Goal: Check status: Check status

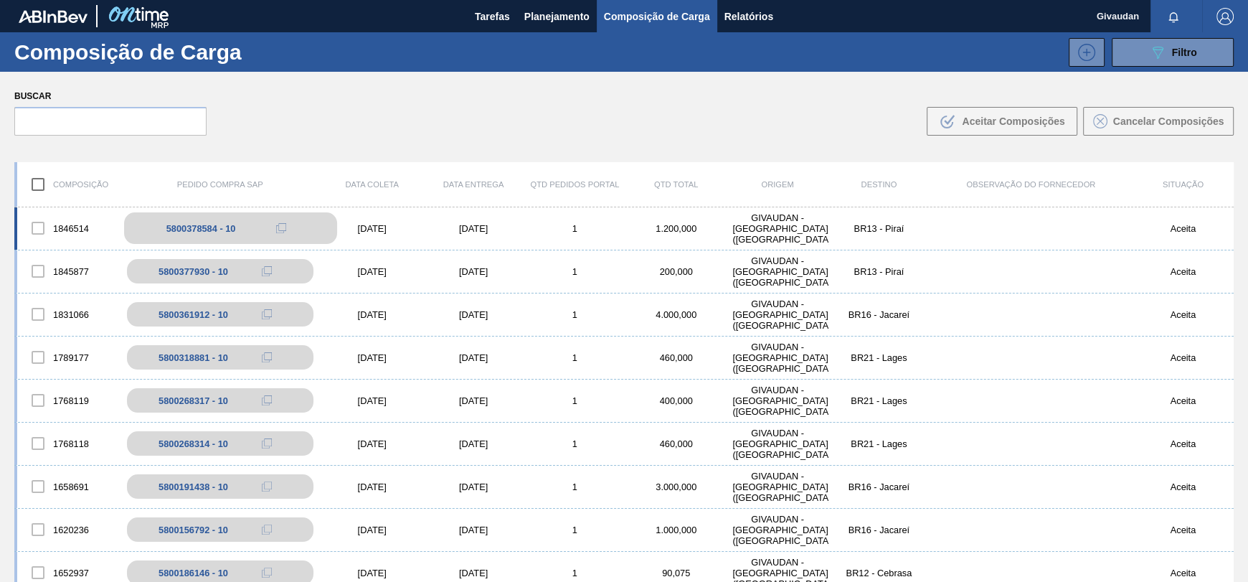
click at [168, 225] on div "5800378584 - 10" at bounding box center [201, 228] width 70 height 11
click at [272, 231] on button at bounding box center [281, 228] width 29 height 17
click at [486, 12] on span "Tarefas" at bounding box center [492, 16] width 35 height 17
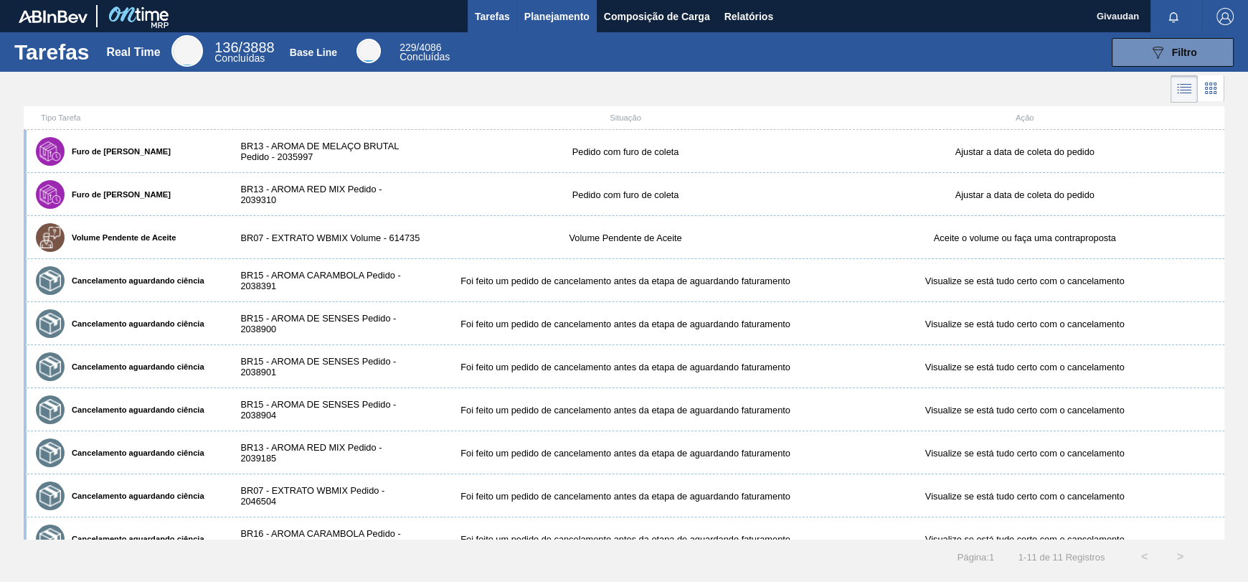
click at [545, 20] on span "Planejamento" at bounding box center [556, 16] width 65 height 17
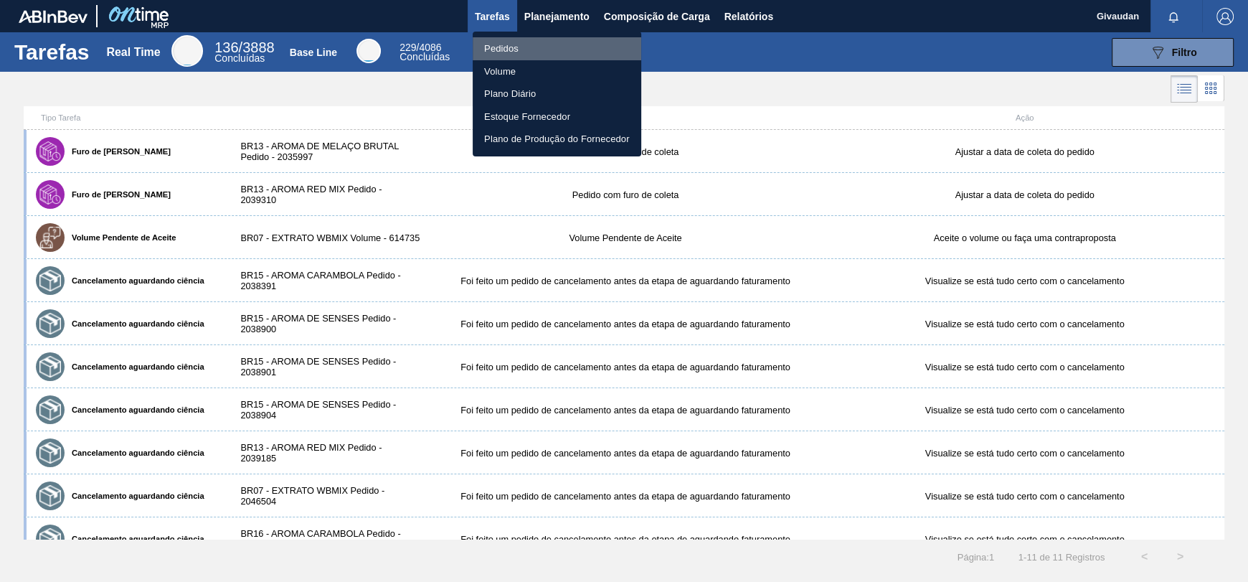
click at [513, 55] on li "Pedidos" at bounding box center [557, 48] width 169 height 23
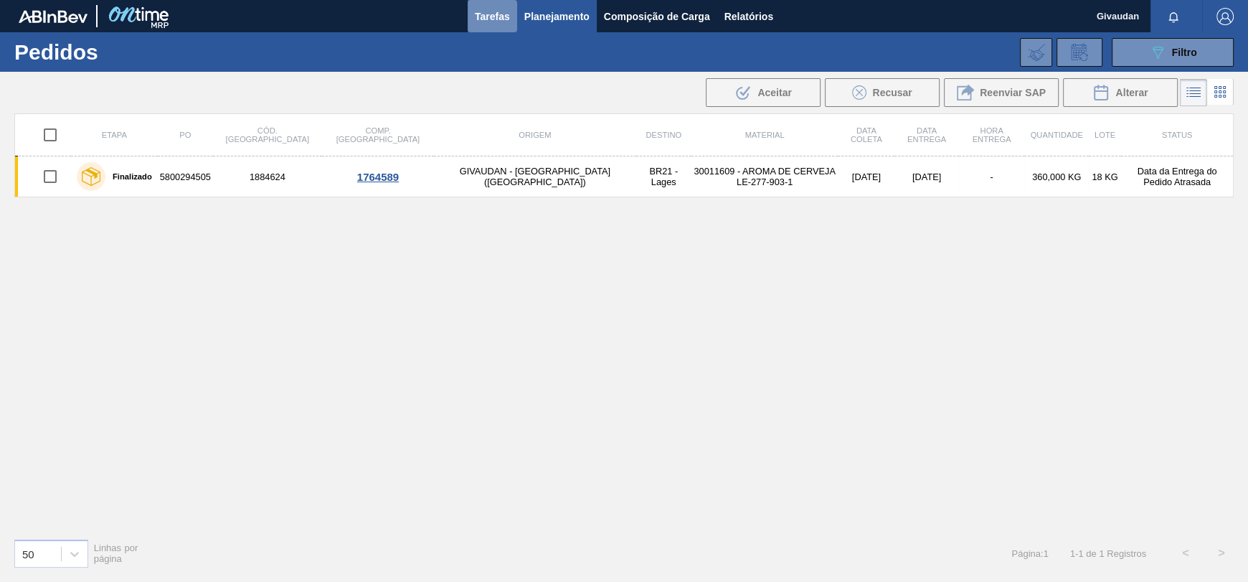
click at [479, 9] on span "Tarefas" at bounding box center [492, 16] width 35 height 17
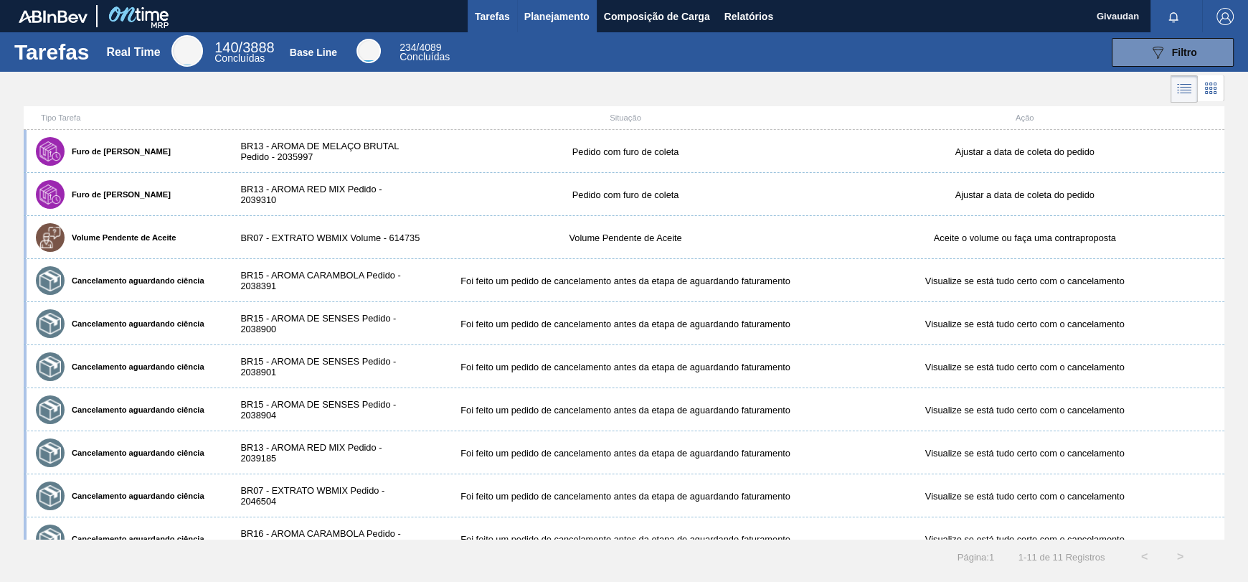
click at [542, 17] on span "Planejamento" at bounding box center [556, 16] width 65 height 17
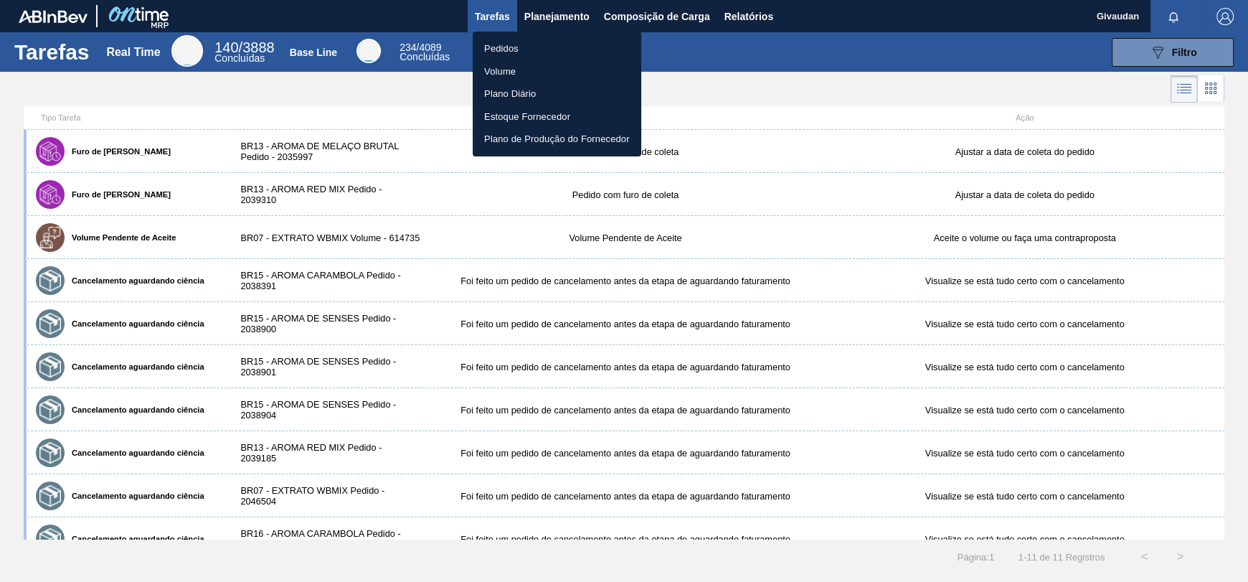
click at [522, 49] on li "Pedidos" at bounding box center [557, 48] width 169 height 23
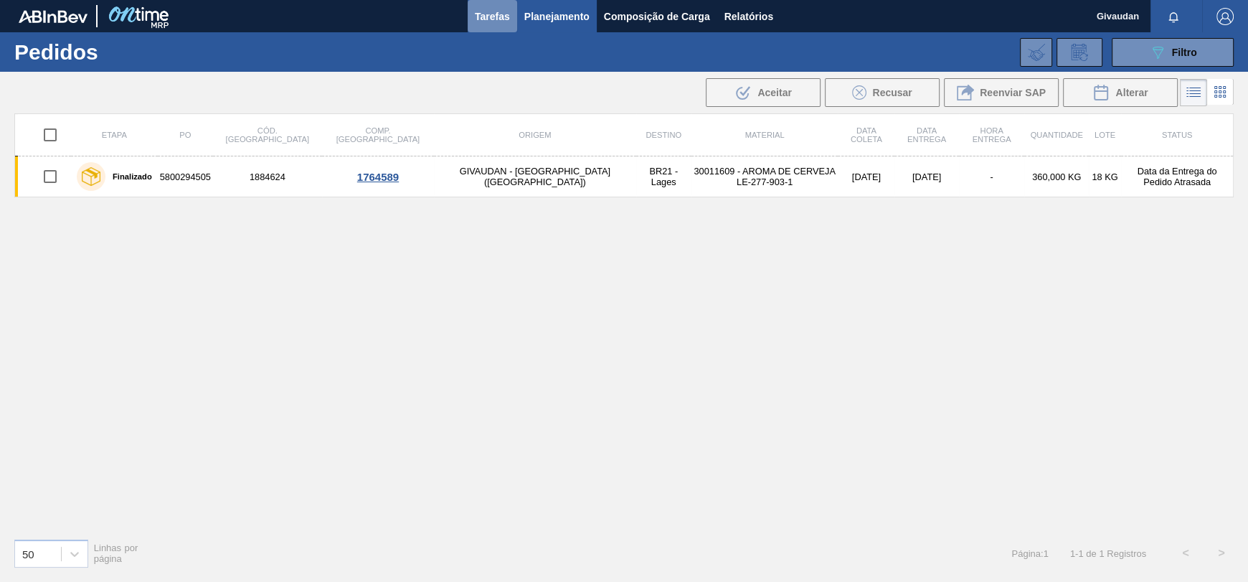
drag, startPoint x: 496, startPoint y: 9, endPoint x: 495, endPoint y: 22, distance: 12.3
click at [496, 11] on span "Tarefas" at bounding box center [492, 16] width 35 height 17
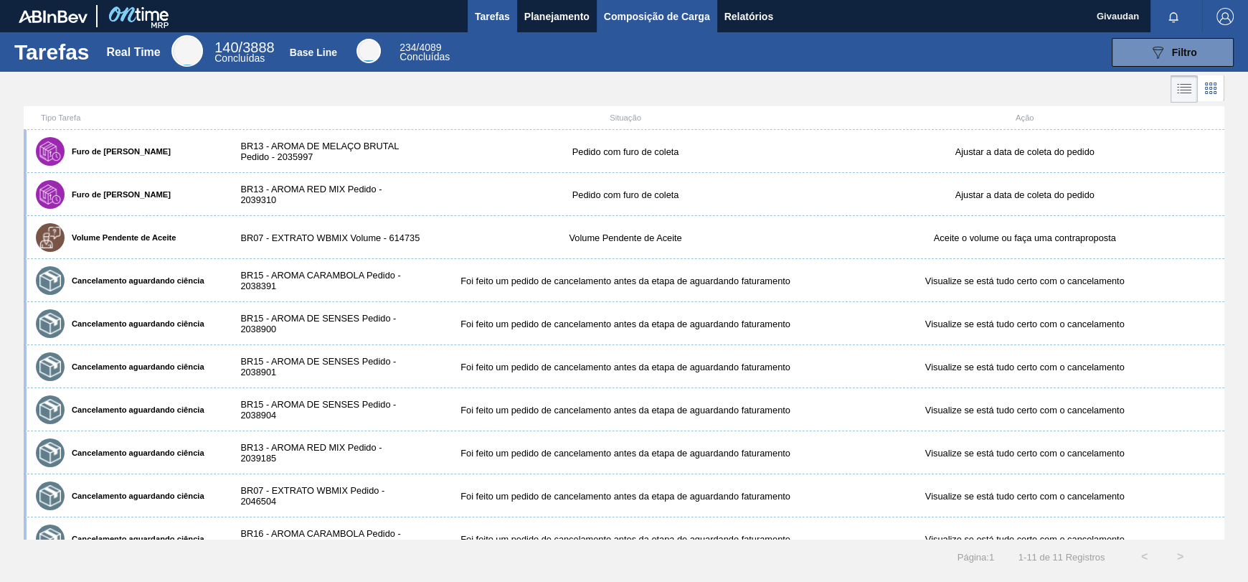
click at [639, 9] on span "Composição de Carga" at bounding box center [657, 16] width 106 height 17
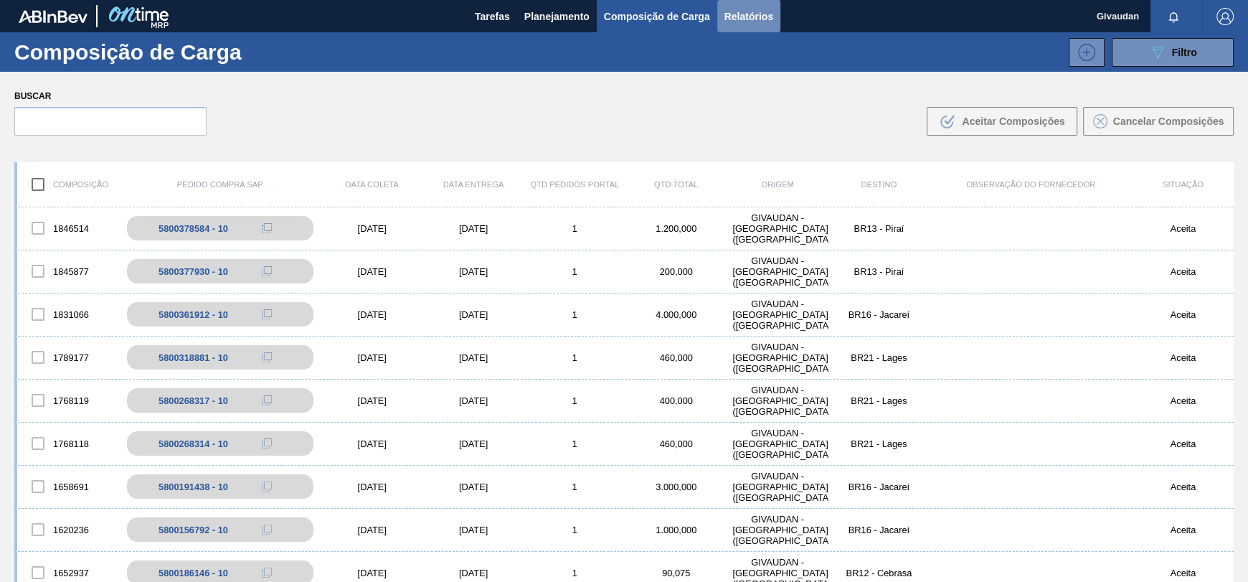
click at [766, 17] on span "Relatórios" at bounding box center [749, 16] width 49 height 17
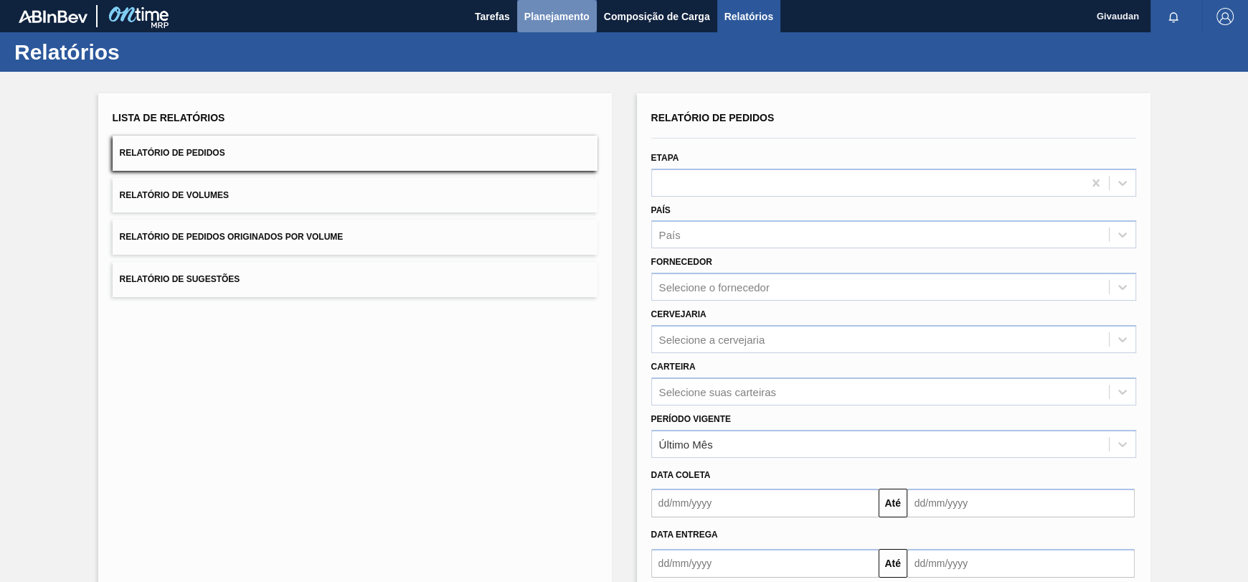
click at [557, 17] on span "Planejamento" at bounding box center [556, 16] width 65 height 17
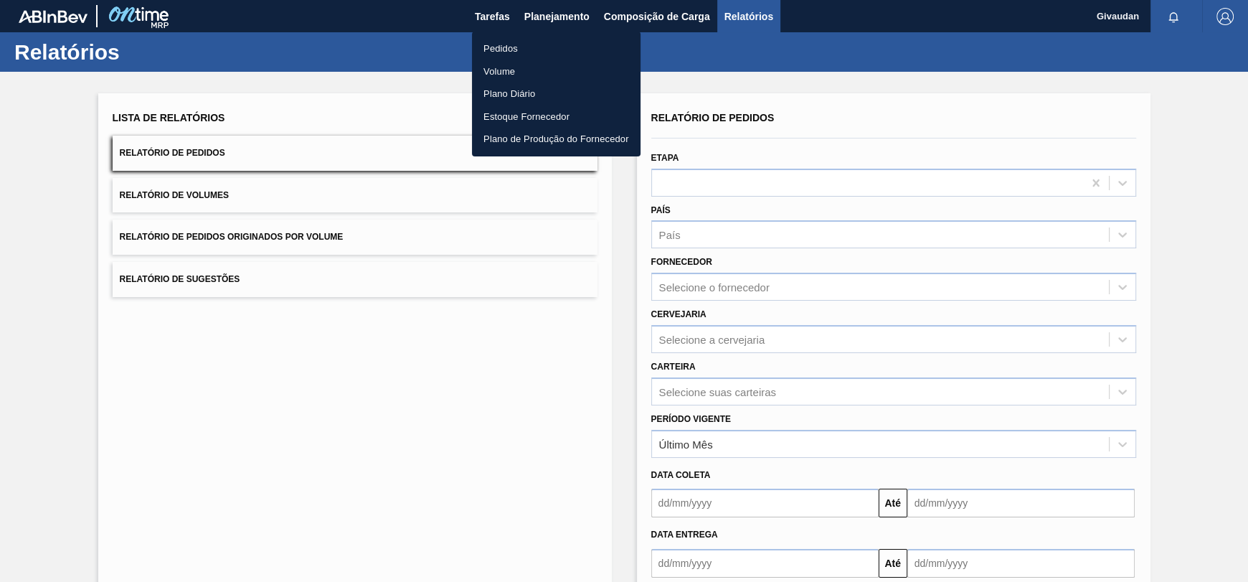
click at [499, 44] on li "Pedidos" at bounding box center [556, 48] width 169 height 23
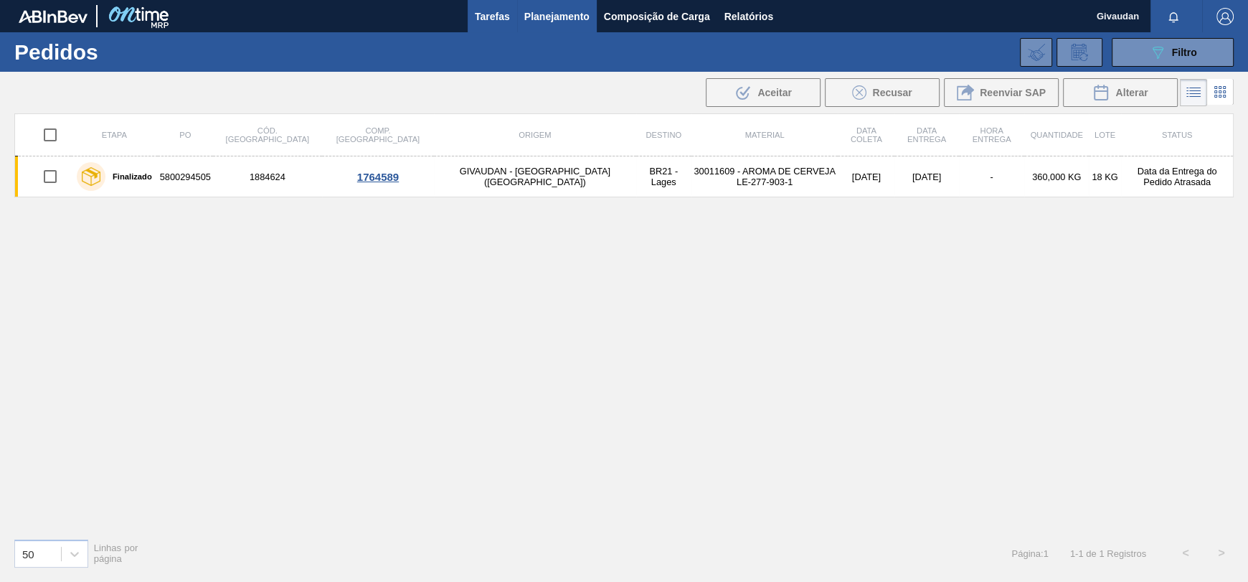
click at [506, 12] on span "Tarefas" at bounding box center [492, 16] width 35 height 17
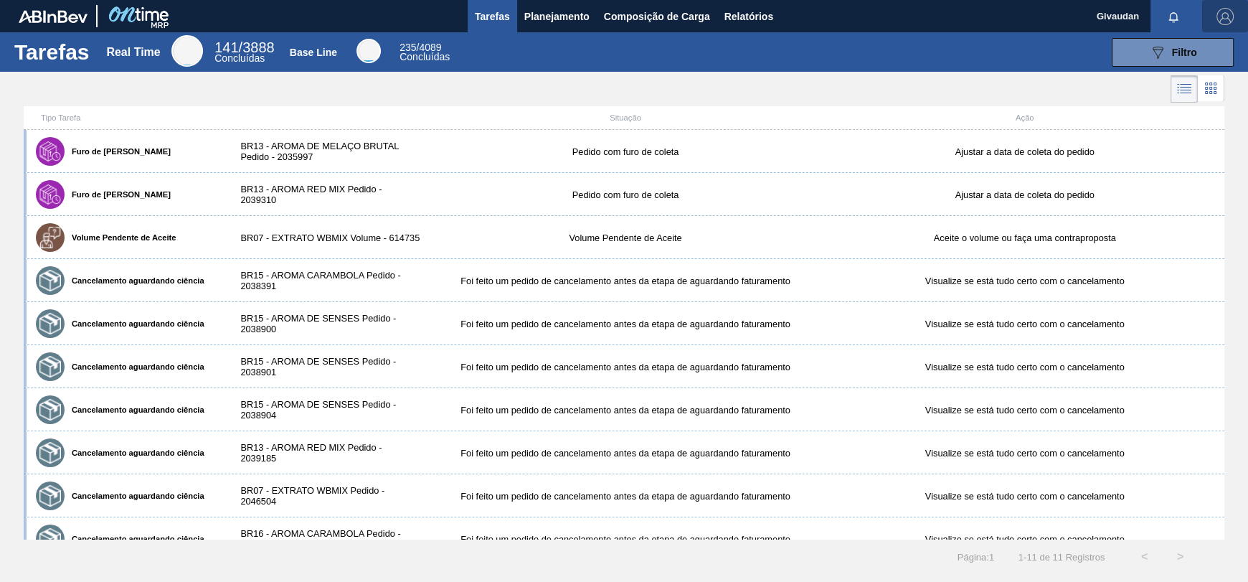
click at [1228, 14] on img "button" at bounding box center [1225, 16] width 17 height 17
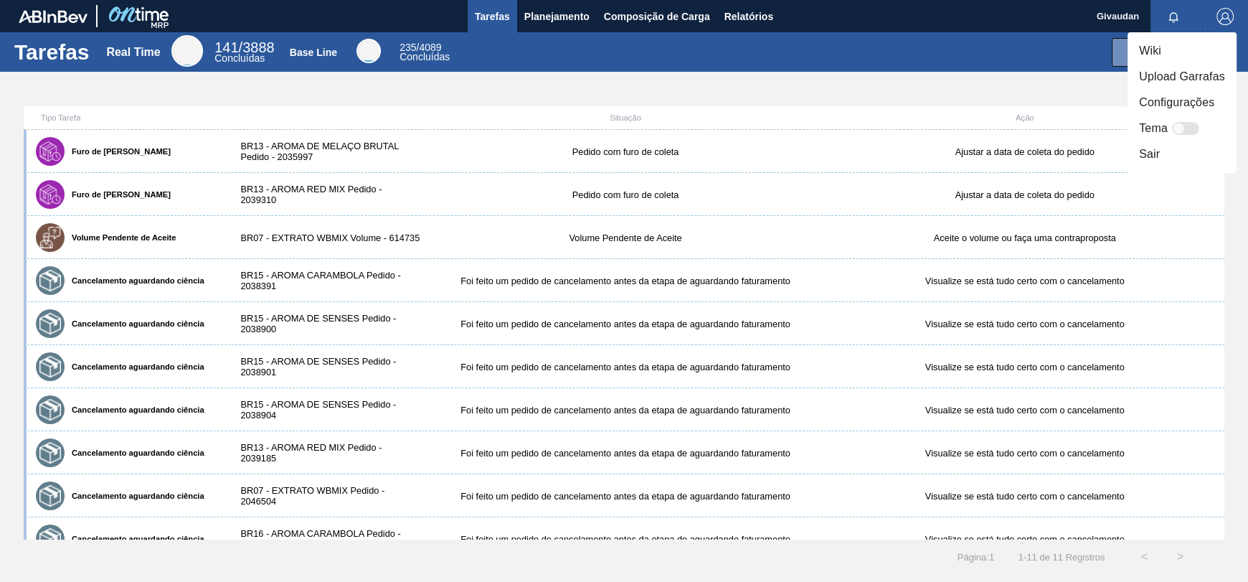
drag, startPoint x: 908, startPoint y: 50, endPoint x: 695, endPoint y: 1, distance: 218.1
click at [906, 50] on div at bounding box center [624, 291] width 1248 height 582
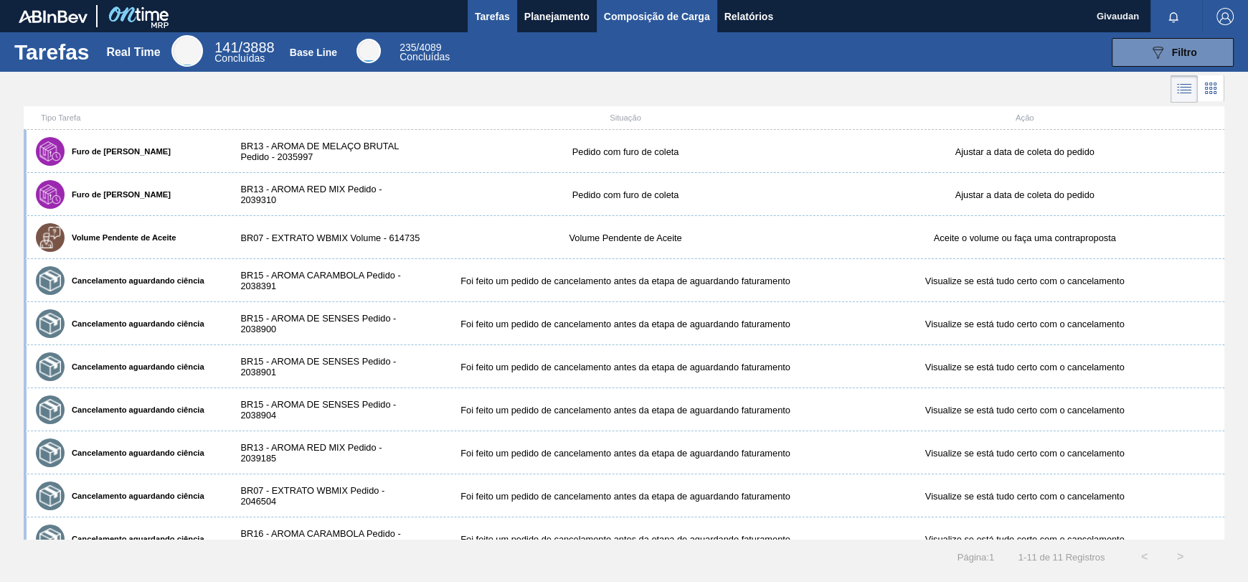
click at [653, 22] on span "Composição de Carga" at bounding box center [657, 16] width 106 height 17
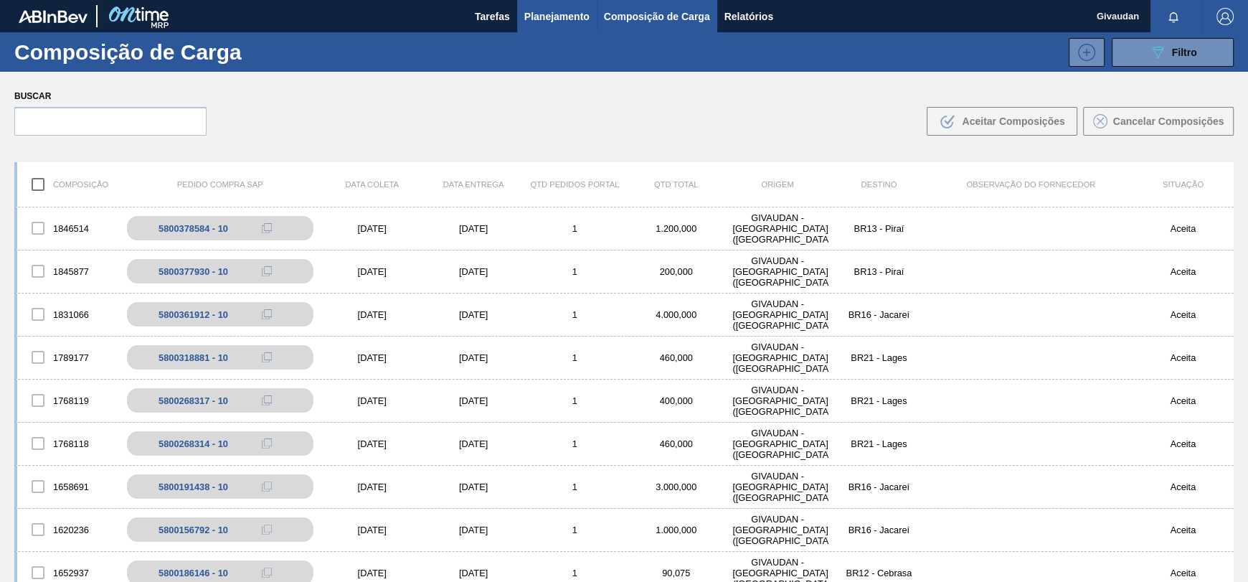
click at [579, 1] on button "Planejamento" at bounding box center [557, 16] width 80 height 32
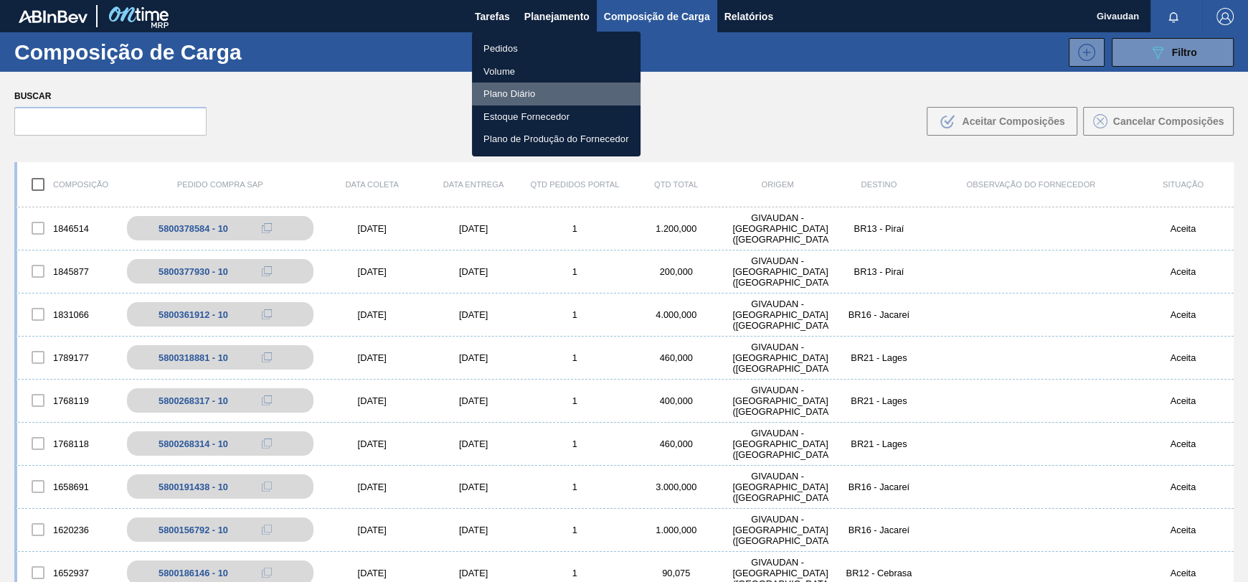
click at [512, 93] on li "Plano Diário" at bounding box center [556, 94] width 169 height 23
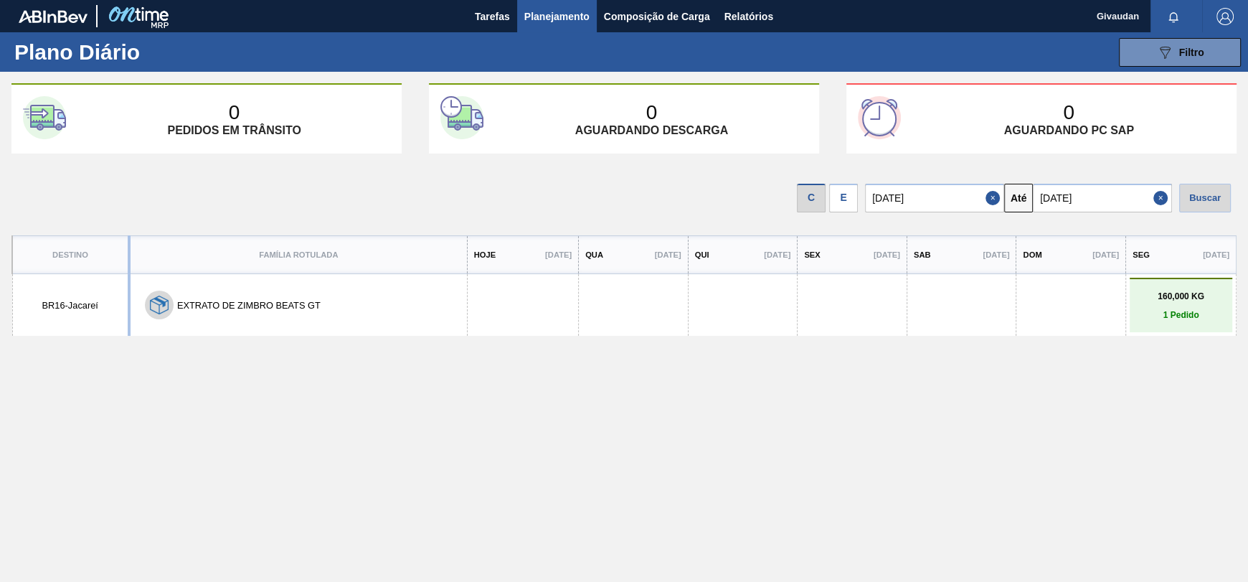
click at [242, 302] on button "EXTRATO DE ZIMBRO BEATS GT" at bounding box center [248, 305] width 143 height 11
click at [151, 303] on img at bounding box center [159, 305] width 19 height 19
click at [299, 303] on button "EXTRATO DE ZIMBRO BEATS GT" at bounding box center [248, 305] width 143 height 11
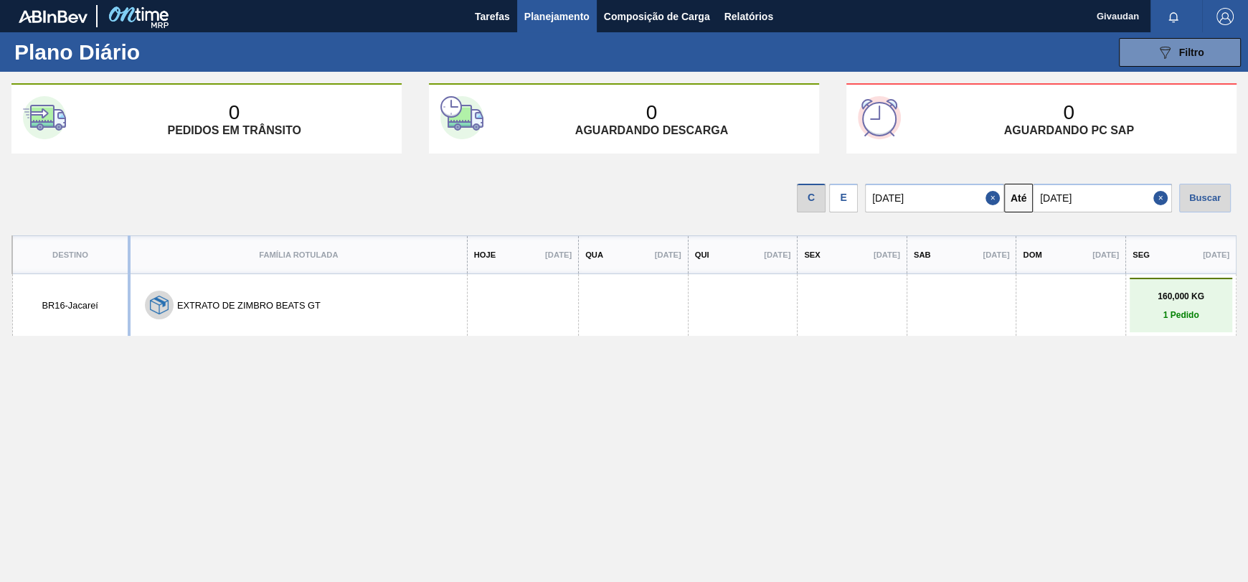
click at [1172, 298] on p "160,000 KG" at bounding box center [1181, 296] width 95 height 10
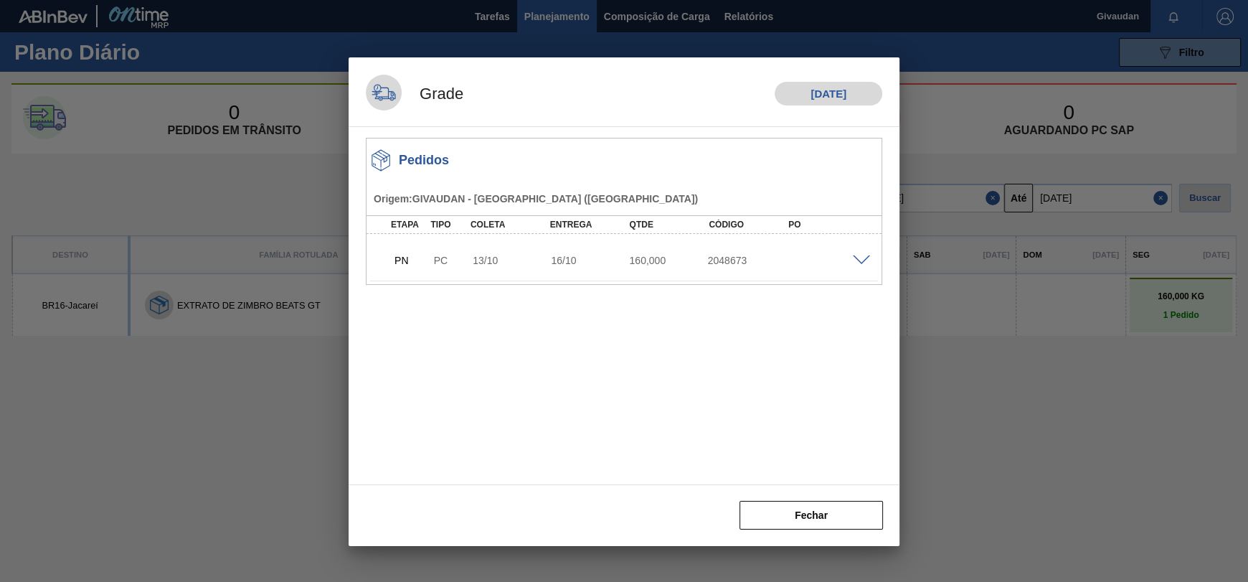
click at [867, 255] on span at bounding box center [861, 260] width 17 height 11
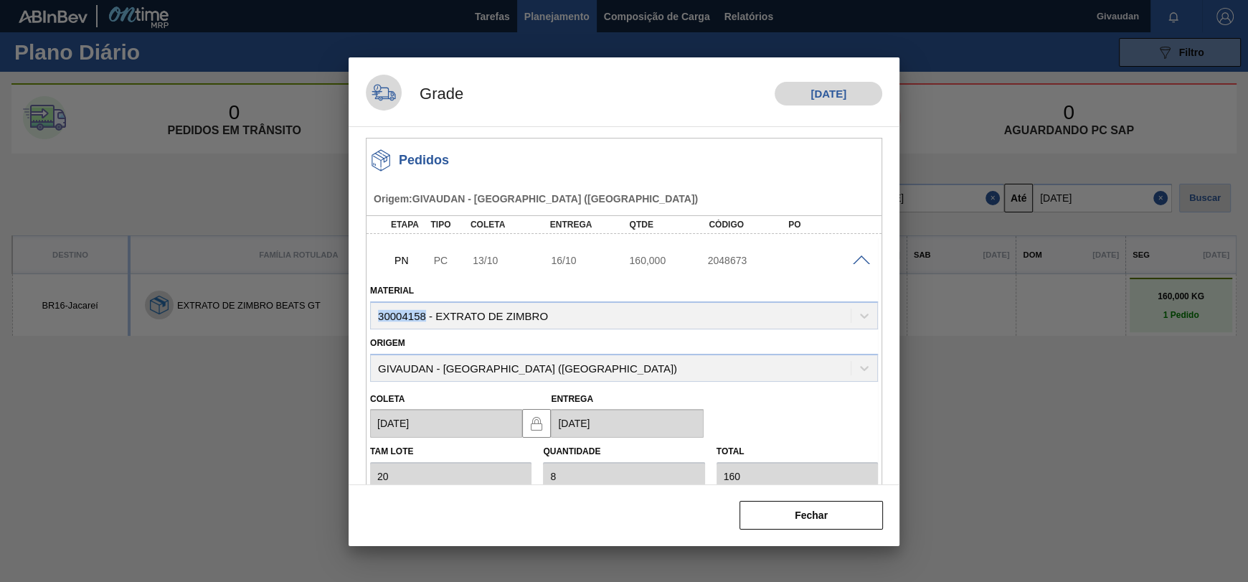
drag, startPoint x: 425, startPoint y: 309, endPoint x: 371, endPoint y: 324, distance: 55.7
click at [371, 318] on div "Material 30004158 - EXTRATO [PERSON_NAME]" at bounding box center [624, 305] width 508 height 49
copy div "30004158"
click at [857, 257] on span at bounding box center [861, 260] width 17 height 11
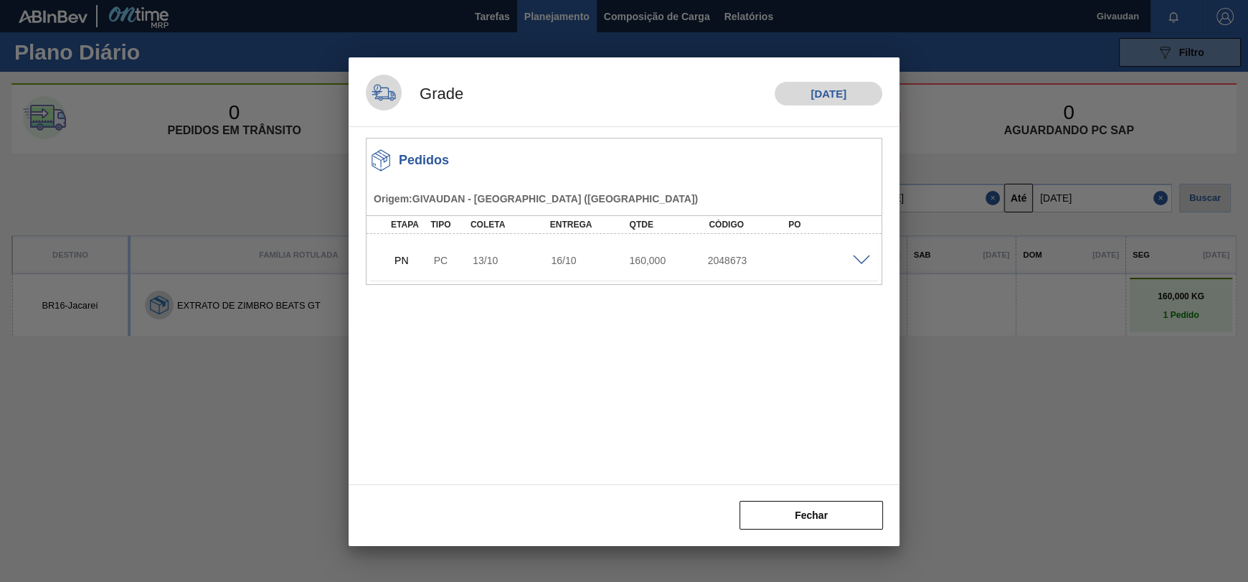
click at [857, 257] on span at bounding box center [861, 260] width 17 height 11
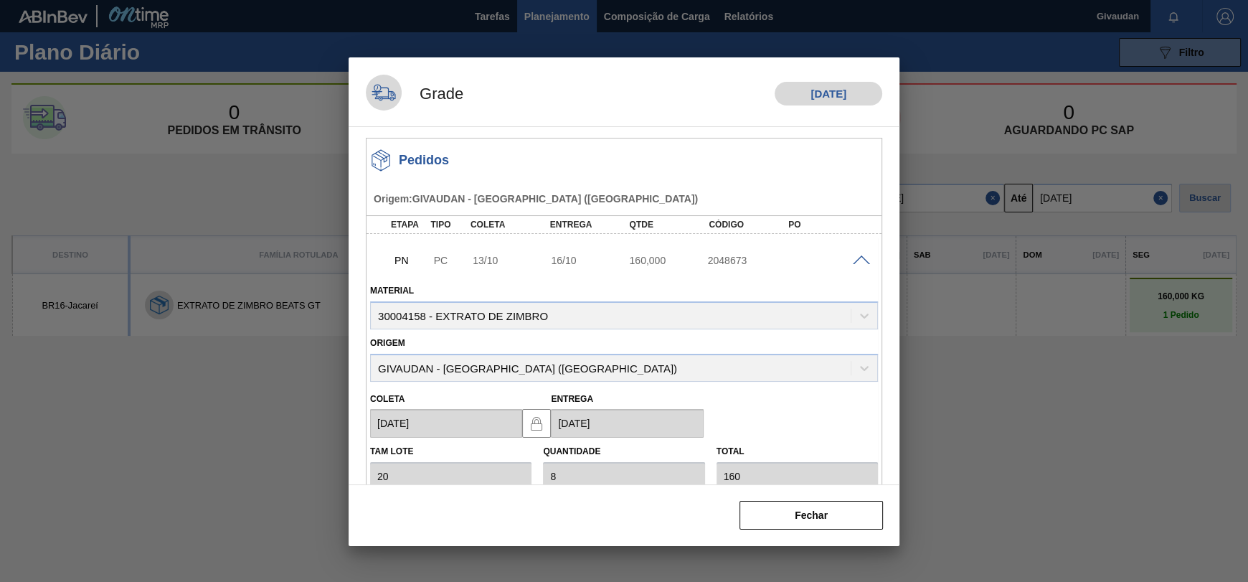
scroll to position [146, 0]
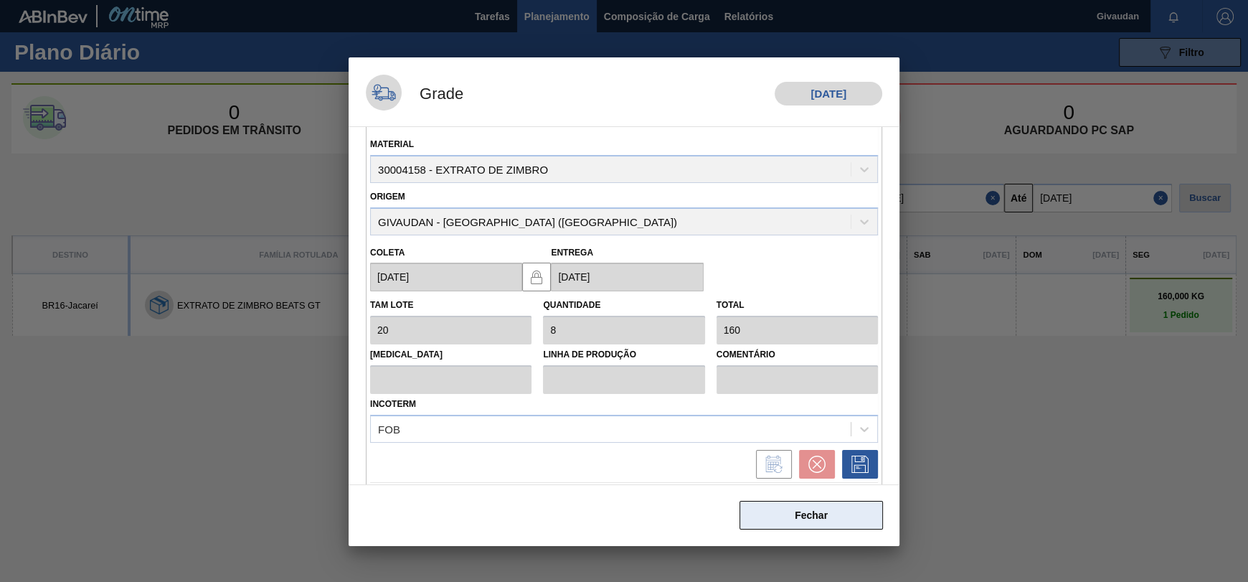
click at [816, 523] on button "Fechar" at bounding box center [811, 515] width 143 height 29
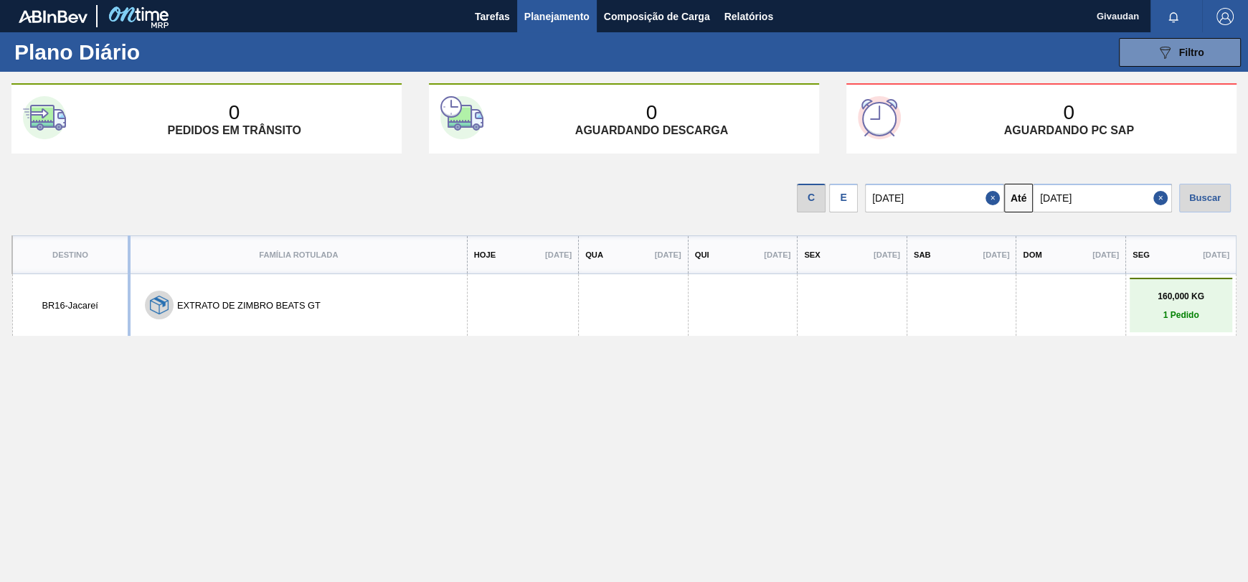
click at [1171, 316] on p "1 Pedido" at bounding box center [1181, 315] width 95 height 10
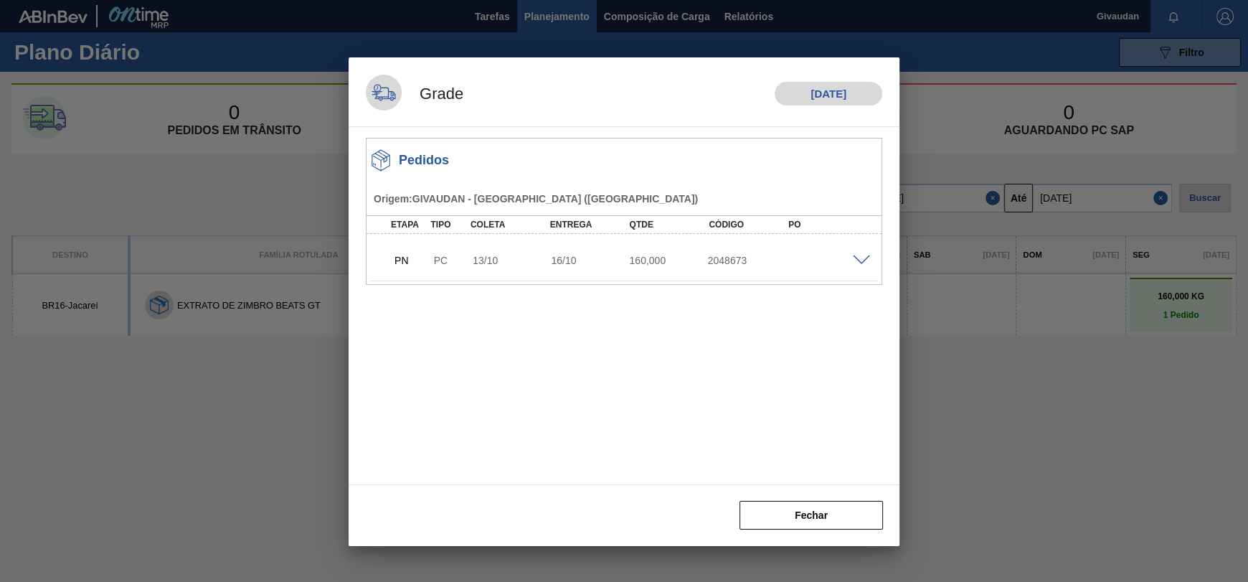
click at [809, 93] on h1 "[DATE]" at bounding box center [829, 94] width 108 height 24
click at [829, 505] on button "Fechar" at bounding box center [811, 515] width 143 height 29
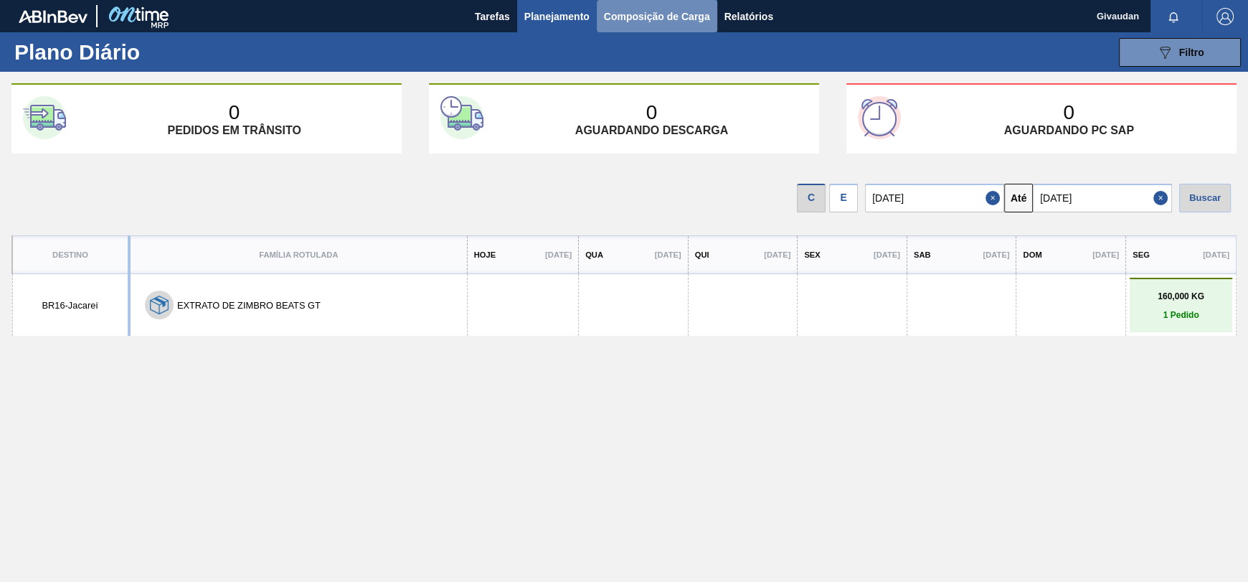
click at [621, 16] on span "Composição de Carga" at bounding box center [657, 16] width 106 height 17
